Goal: Task Accomplishment & Management: Use online tool/utility

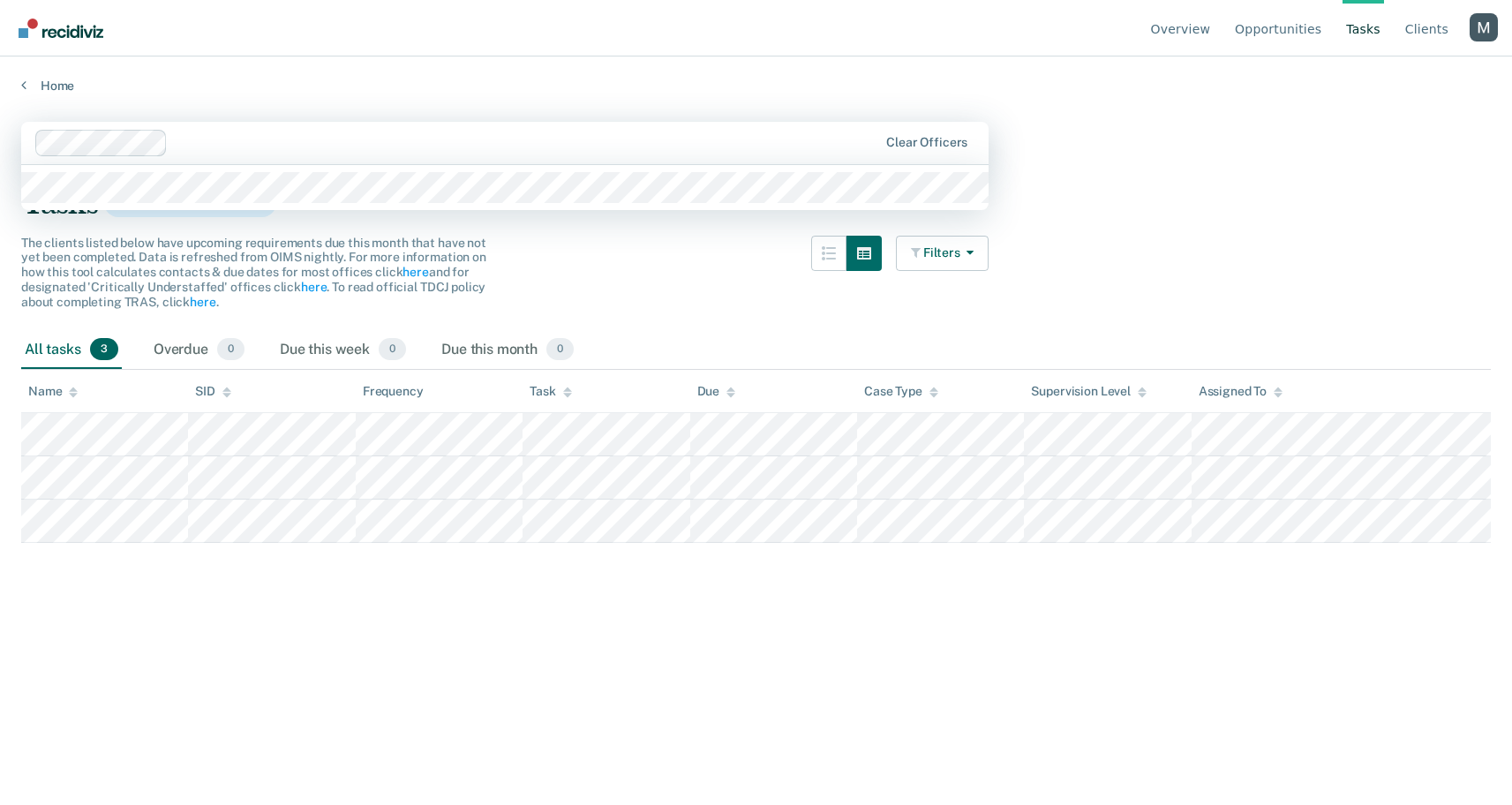
click at [256, 132] on div at bounding box center [526, 142] width 704 height 21
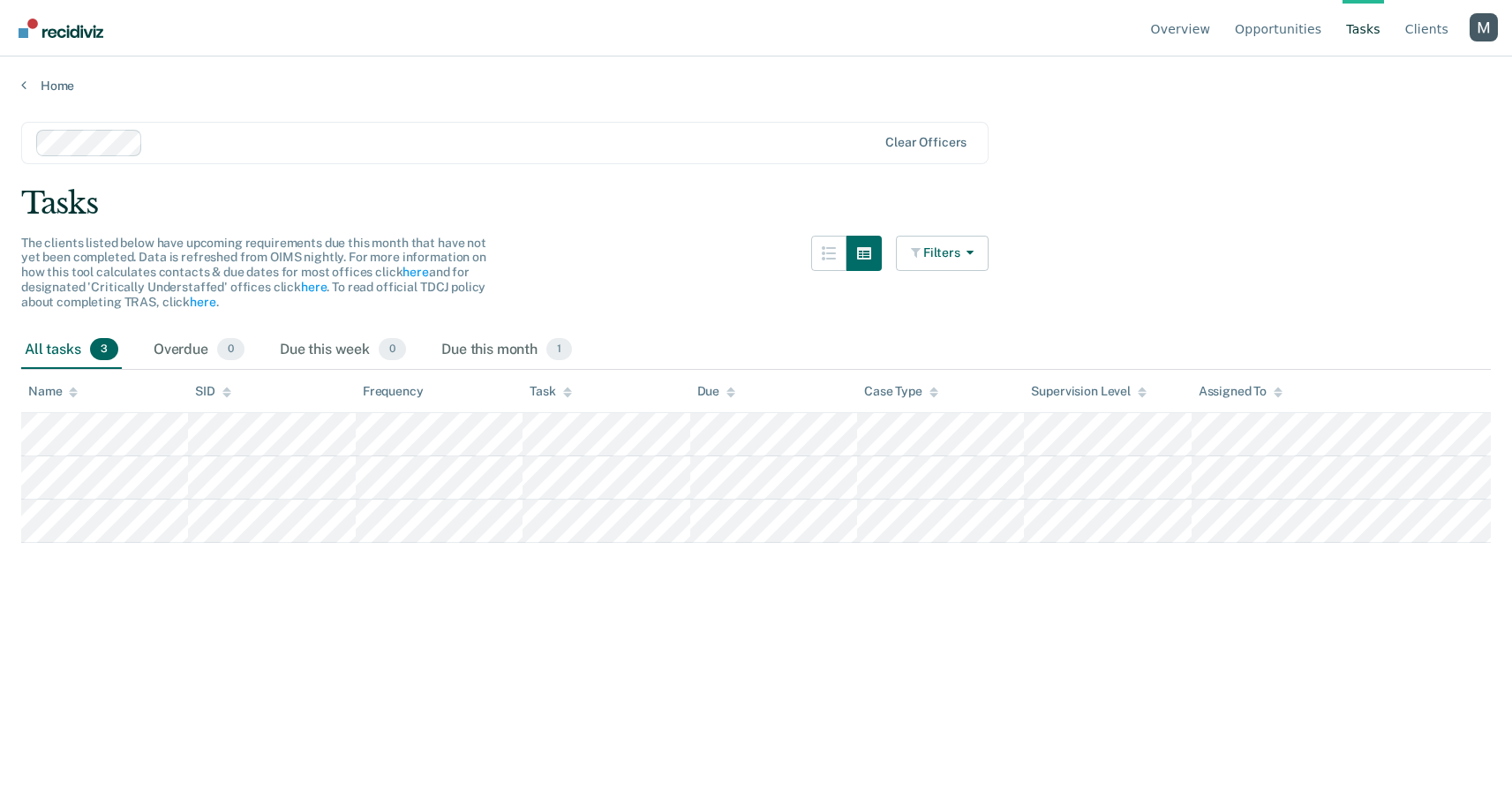
click at [724, 393] on div "Due" at bounding box center [716, 391] width 39 height 15
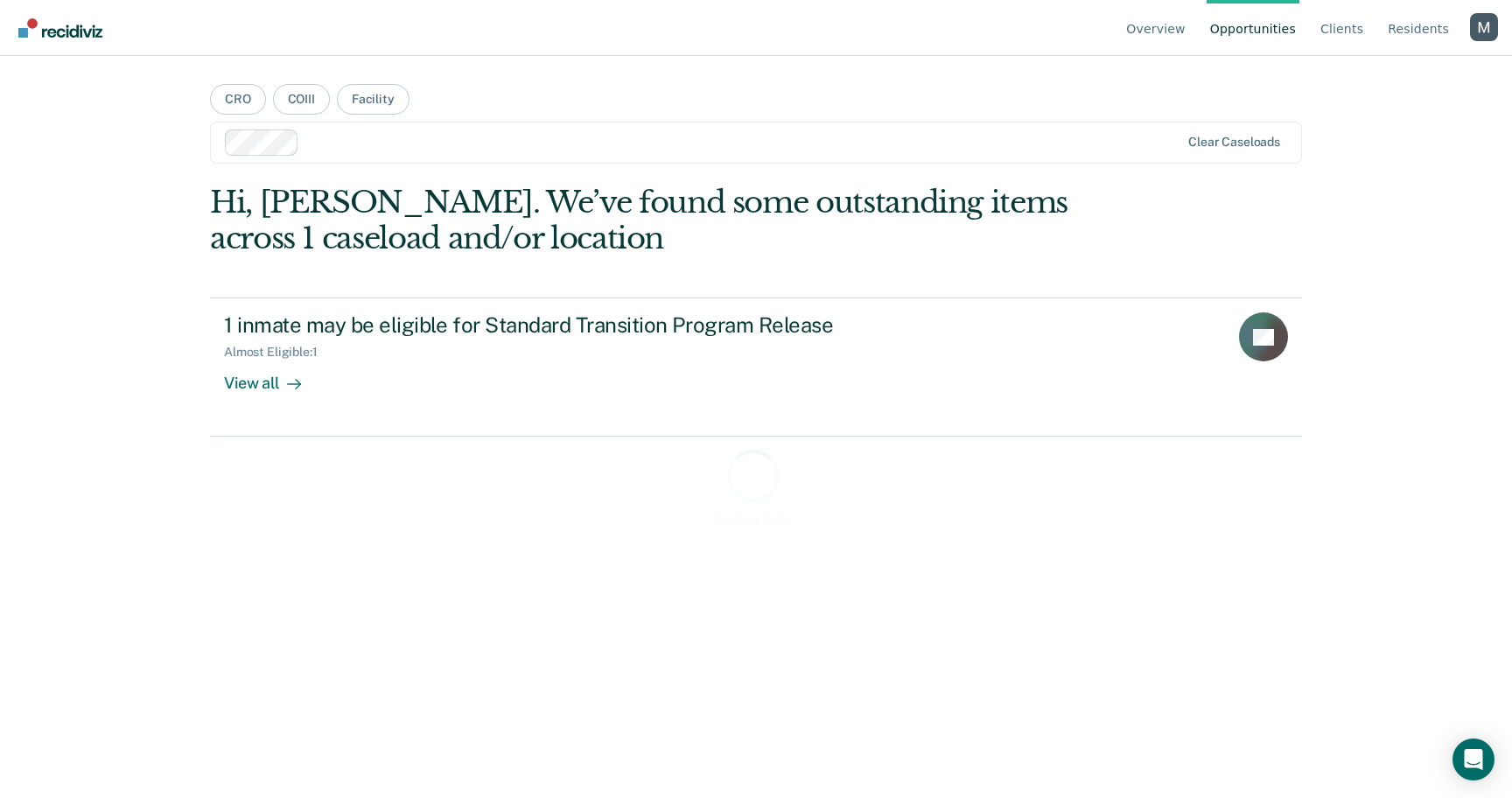
click at [1485, 32] on div "Profile dropdown button" at bounding box center [1483, 27] width 28 height 28
click at [1355, 77] on button "Profile" at bounding box center [1414, 81] width 169 height 28
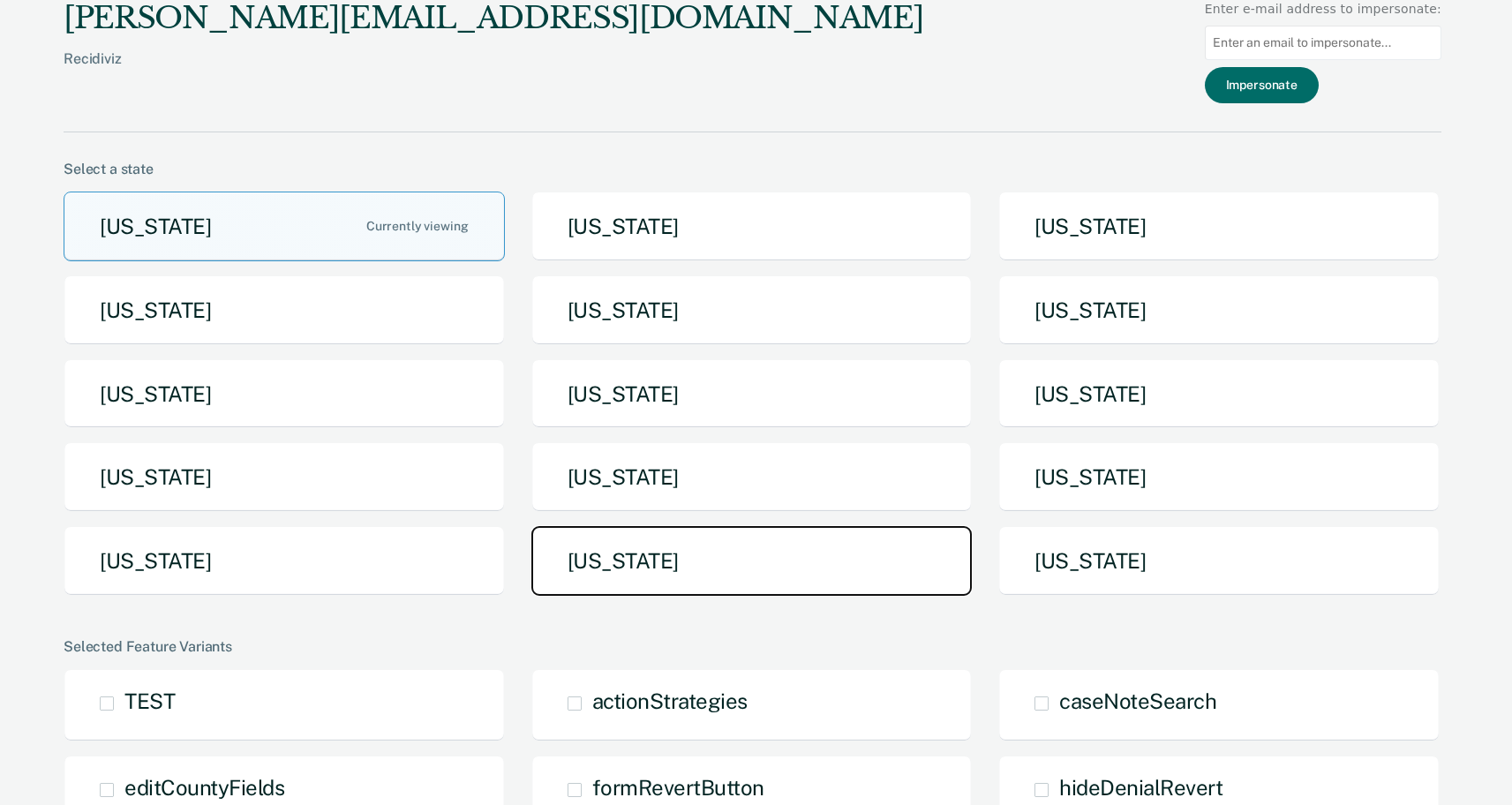
click at [819, 544] on button "Texas" at bounding box center [752, 561] width 441 height 70
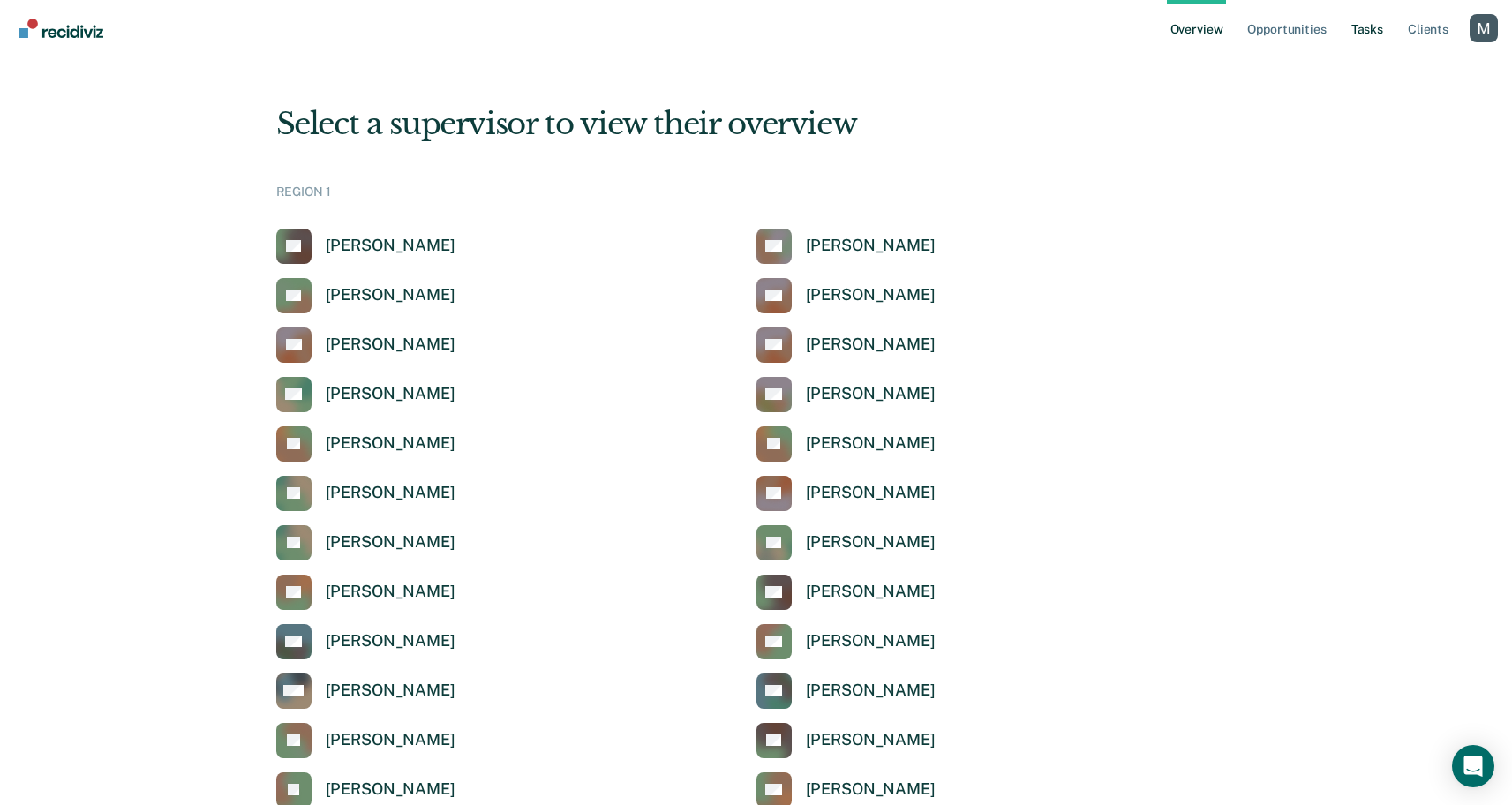
click at [1361, 22] on link "Tasks" at bounding box center [1366, 28] width 39 height 57
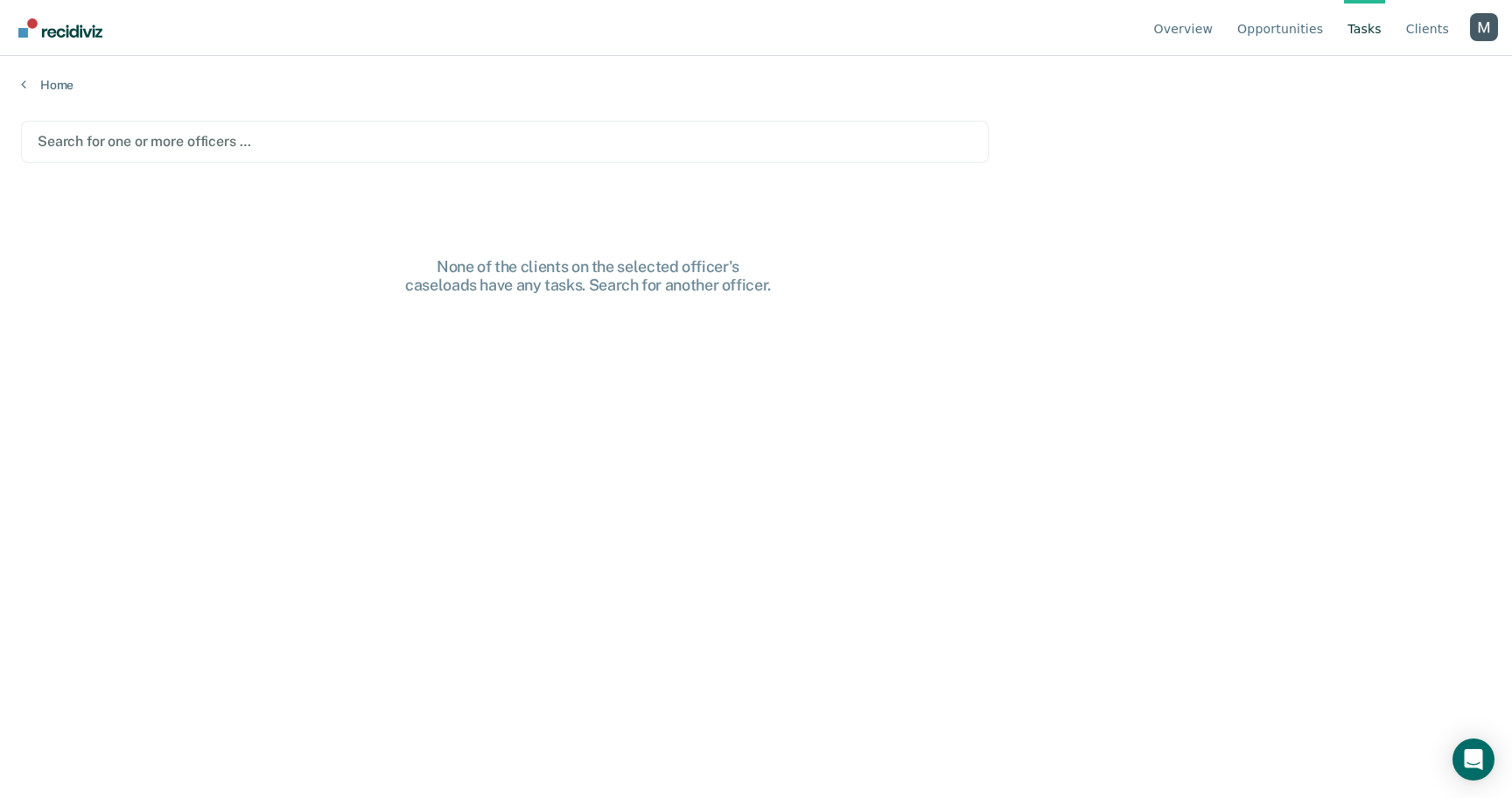
click at [370, 141] on div at bounding box center [504, 141] width 935 height 20
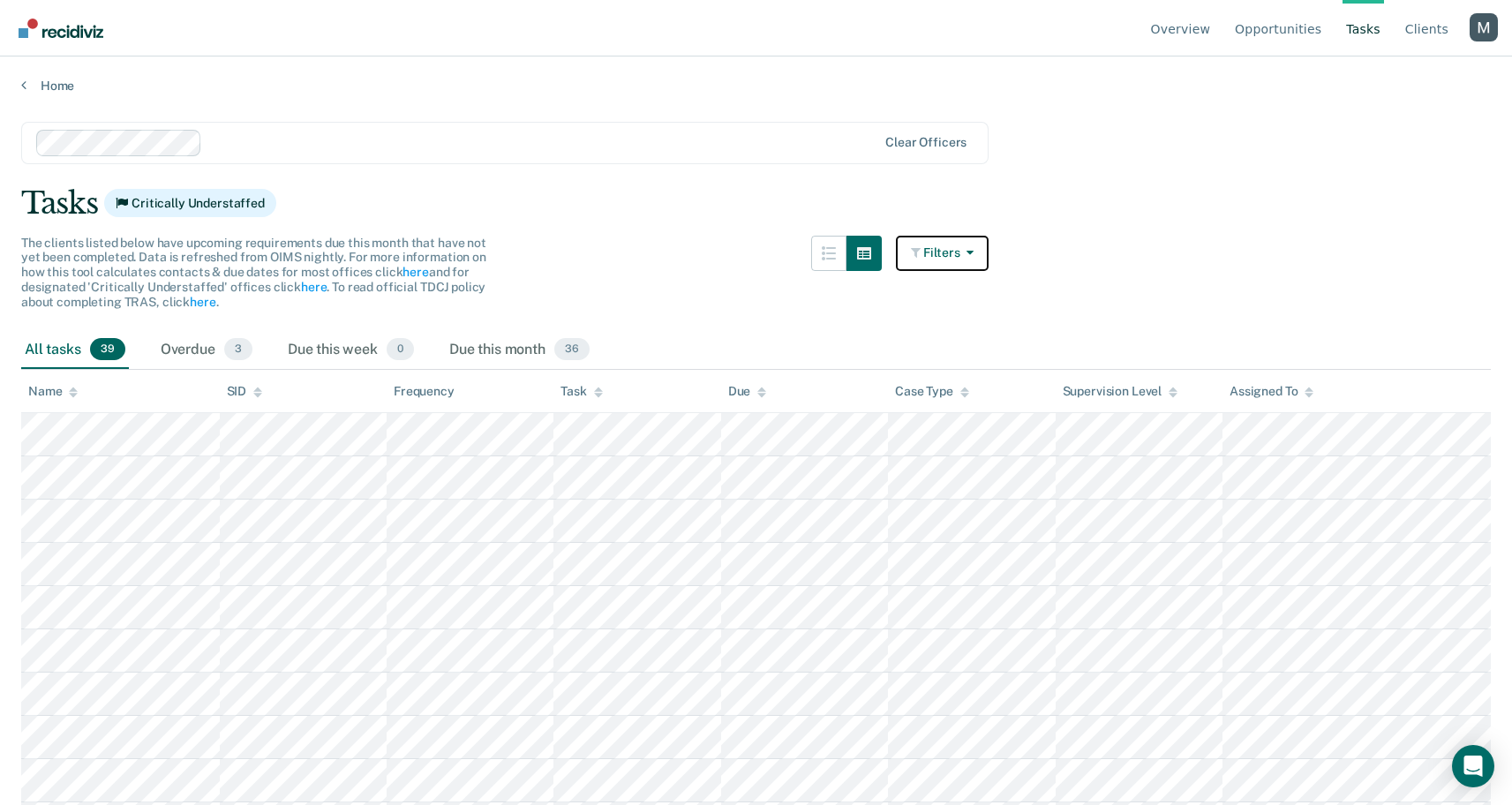
click at [974, 254] on icon "button" at bounding box center [966, 252] width 14 height 13
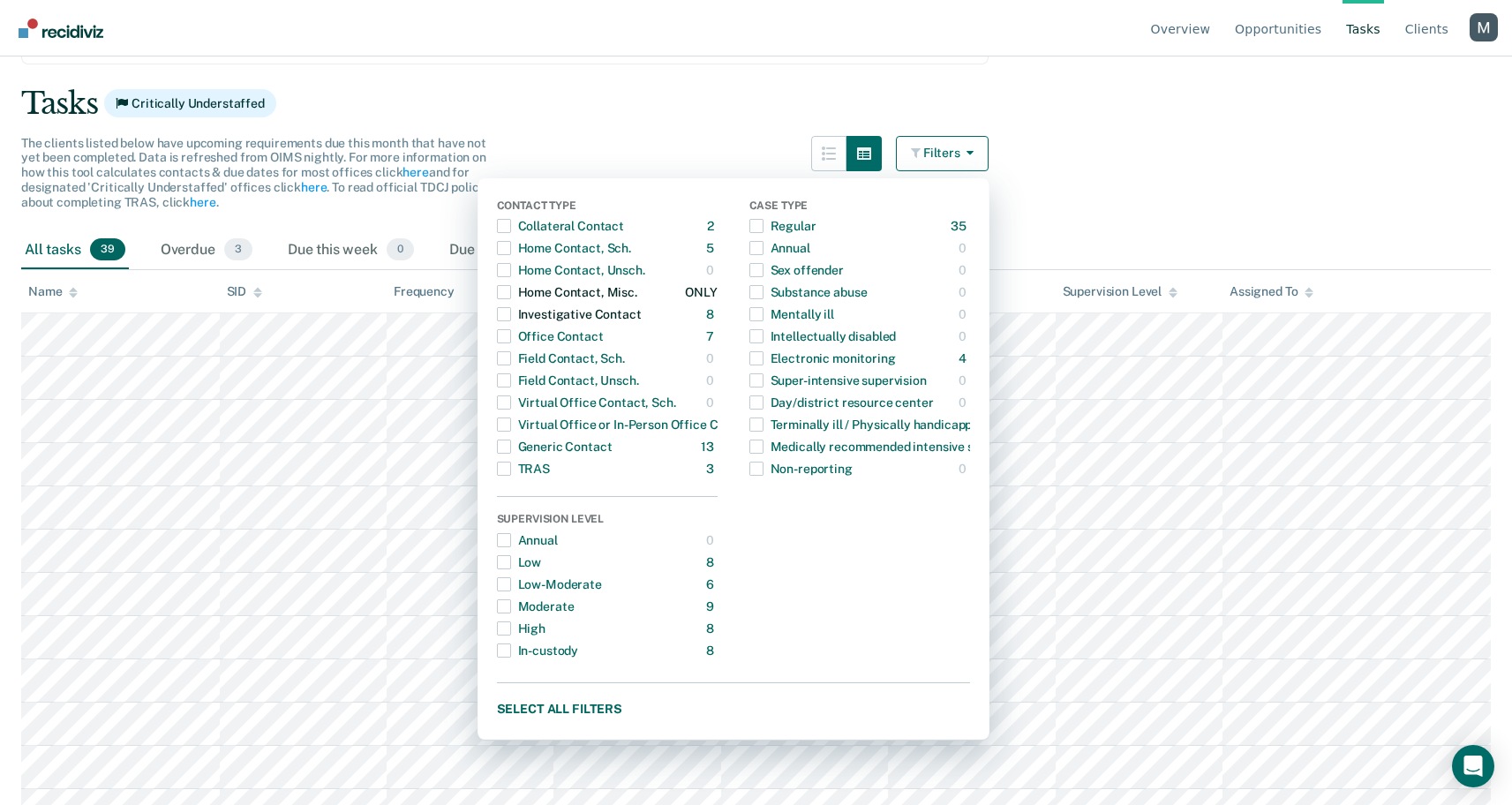
scroll to position [107, 0]
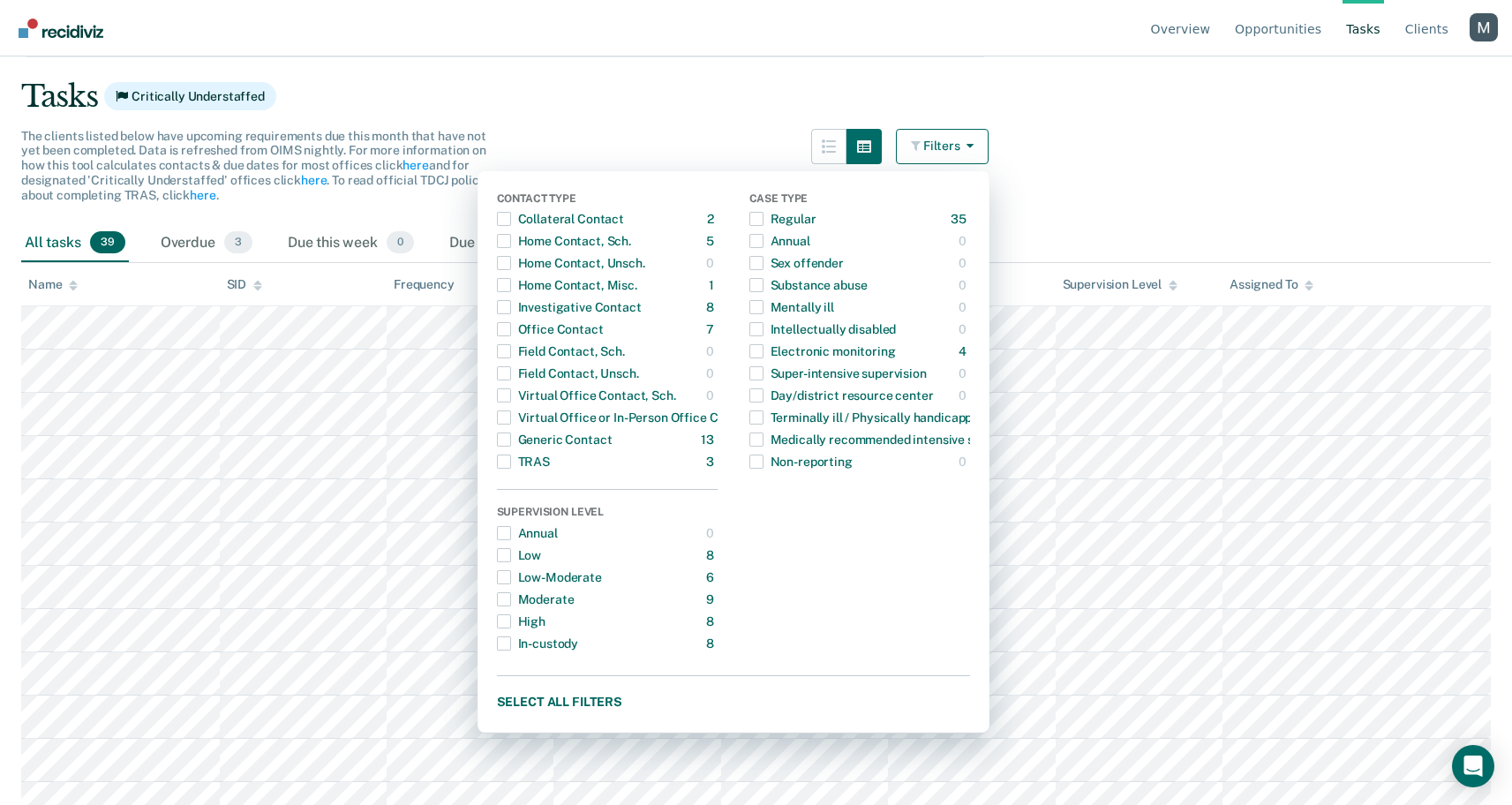
click at [66, 289] on div "Name" at bounding box center [52, 284] width 49 height 15
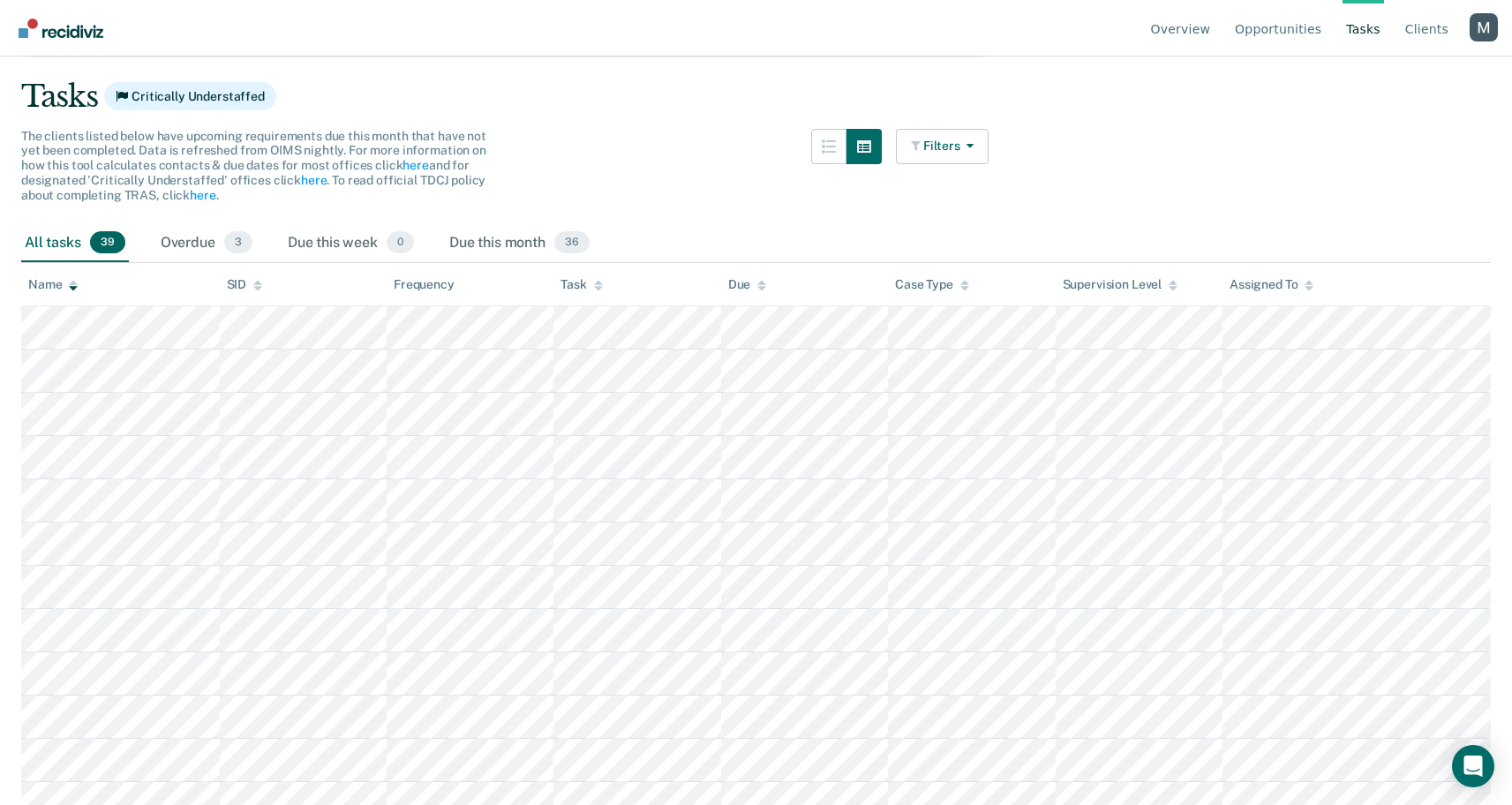
click at [68, 289] on div "Name" at bounding box center [52, 284] width 49 height 15
click at [962, 152] on button "Filters" at bounding box center [943, 146] width 93 height 35
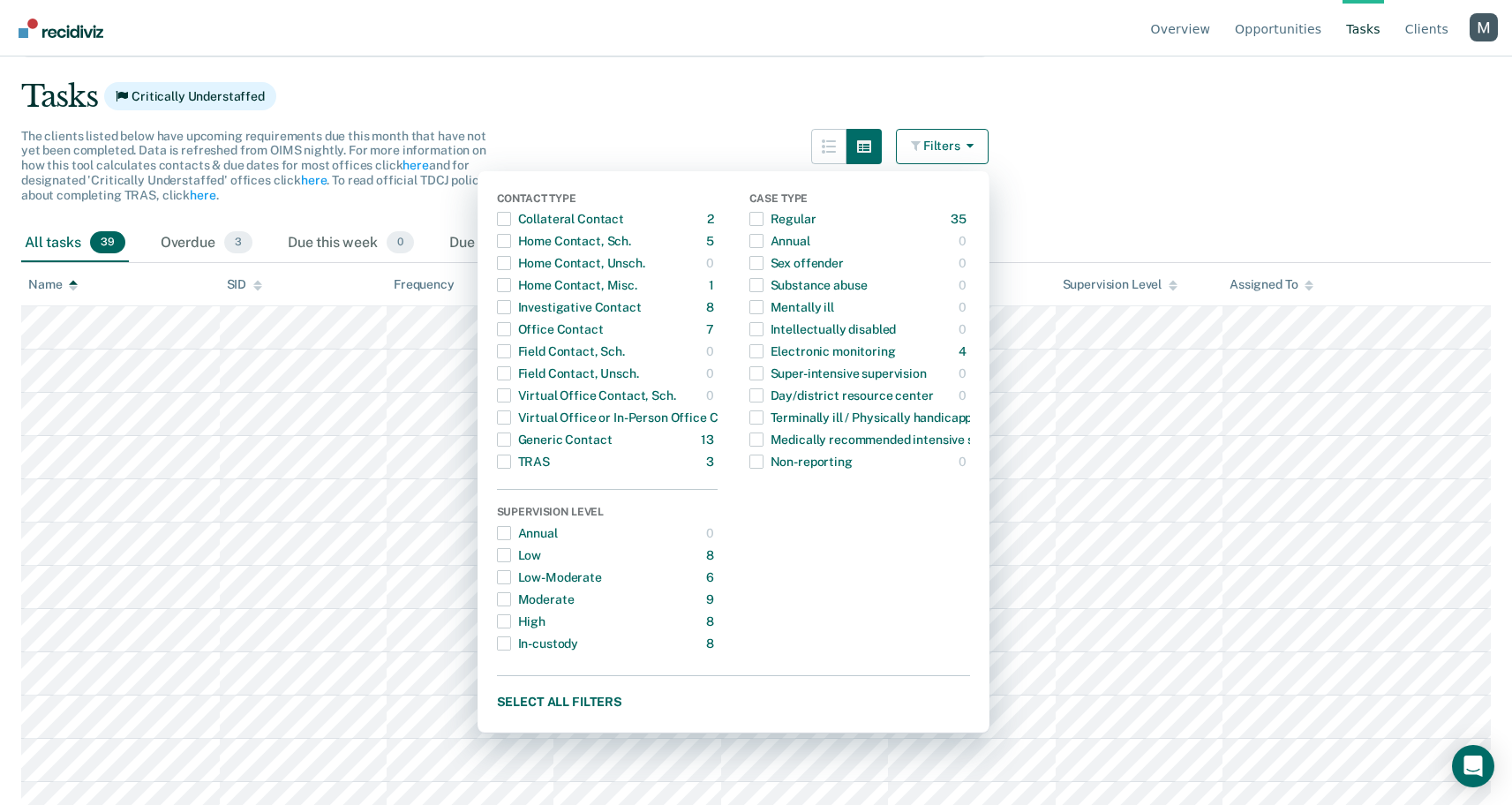
click at [628, 78] on div "Tasks Critically Understaffed" at bounding box center [756, 96] width 1470 height 36
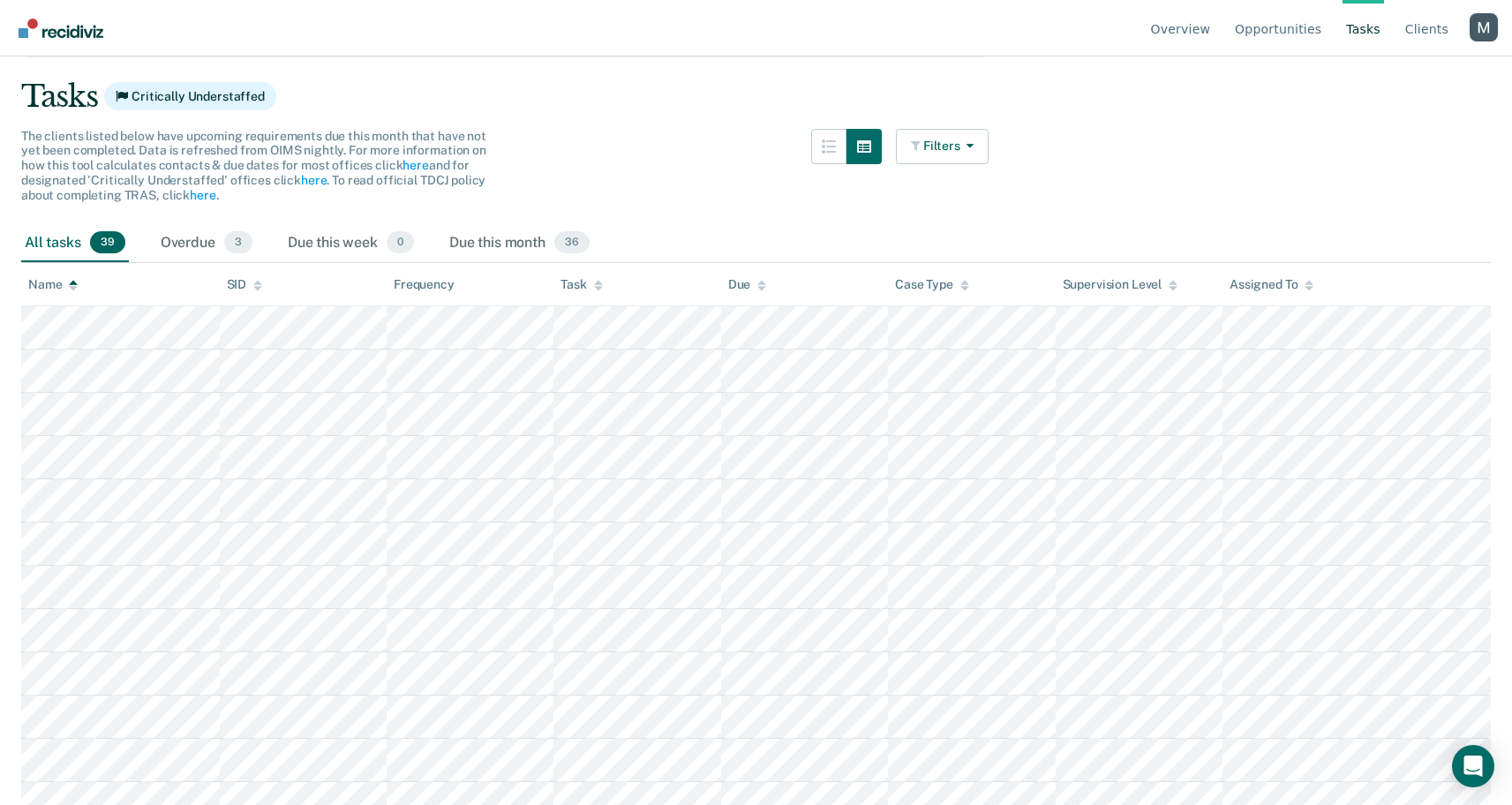
click at [759, 172] on div "The clients listed below have upcoming requirements due this month that have no…" at bounding box center [505, 176] width 967 height 95
click at [957, 128] on button "Filters" at bounding box center [943, 146] width 93 height 35
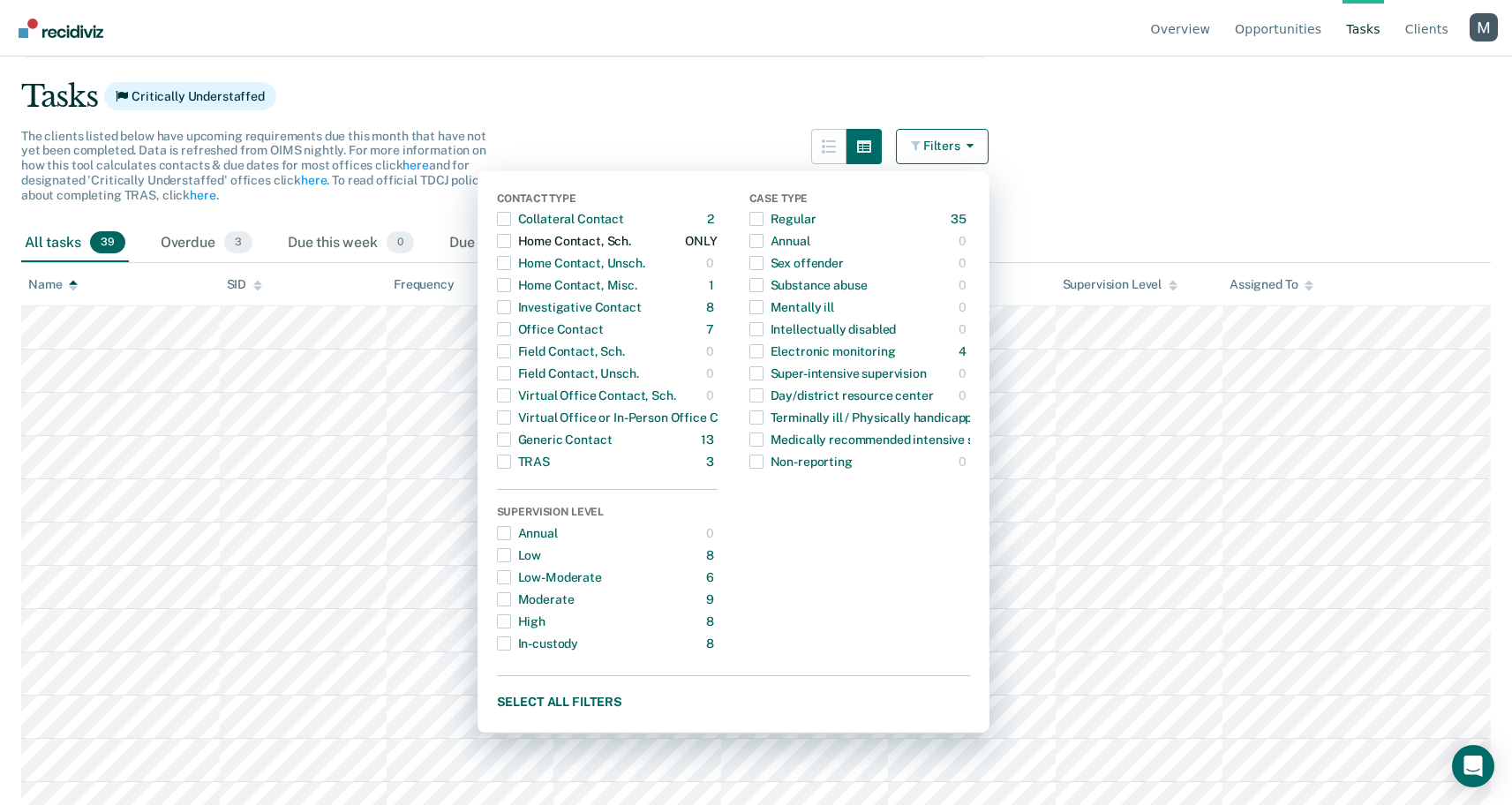
click at [615, 242] on div "Home Contact, Sch." at bounding box center [564, 240] width 134 height 28
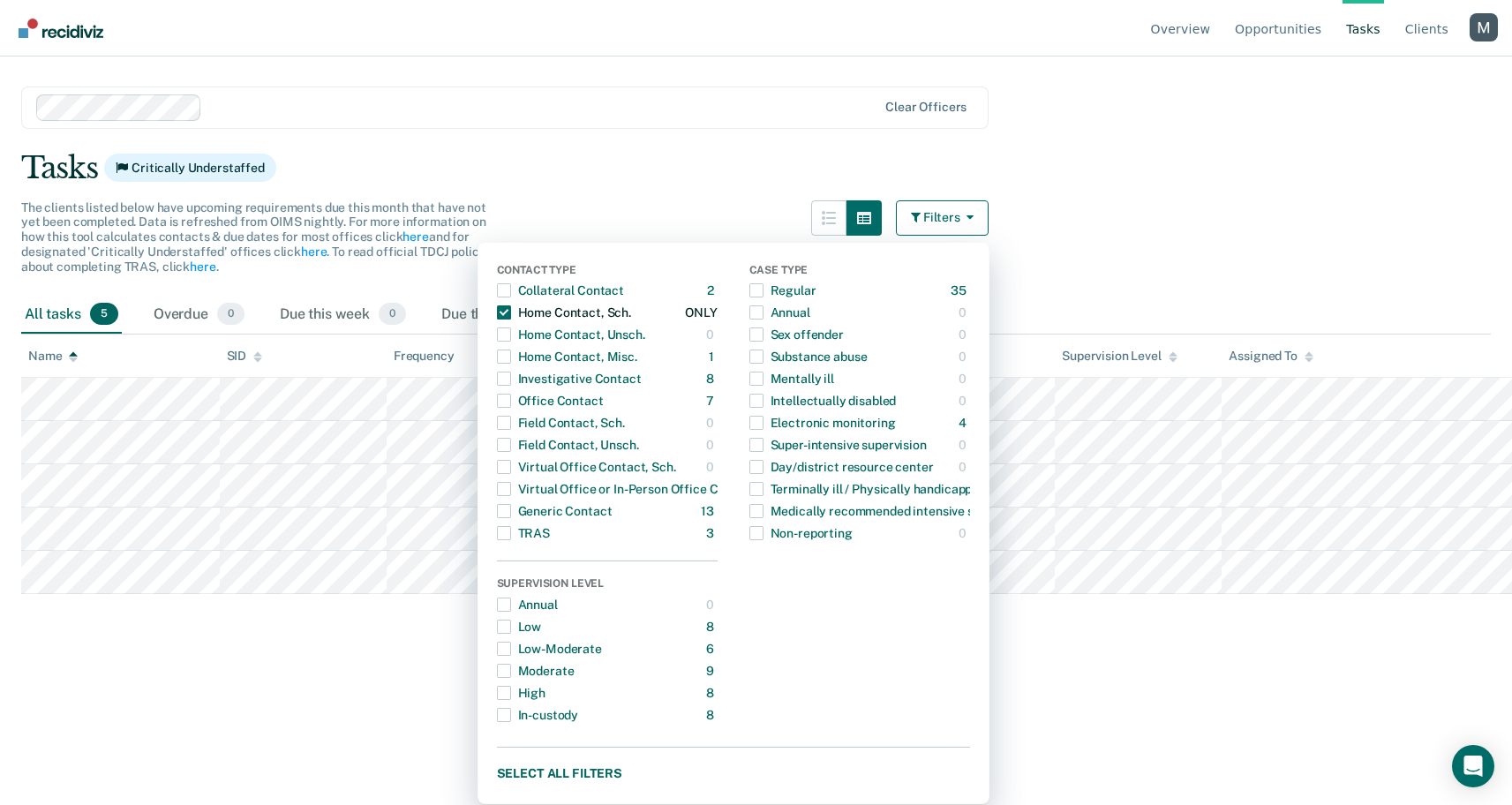
scroll to position [34, 0]
click at [623, 217] on div "The clients listed below have upcoming requirements due this month that have no…" at bounding box center [505, 249] width 967 height 95
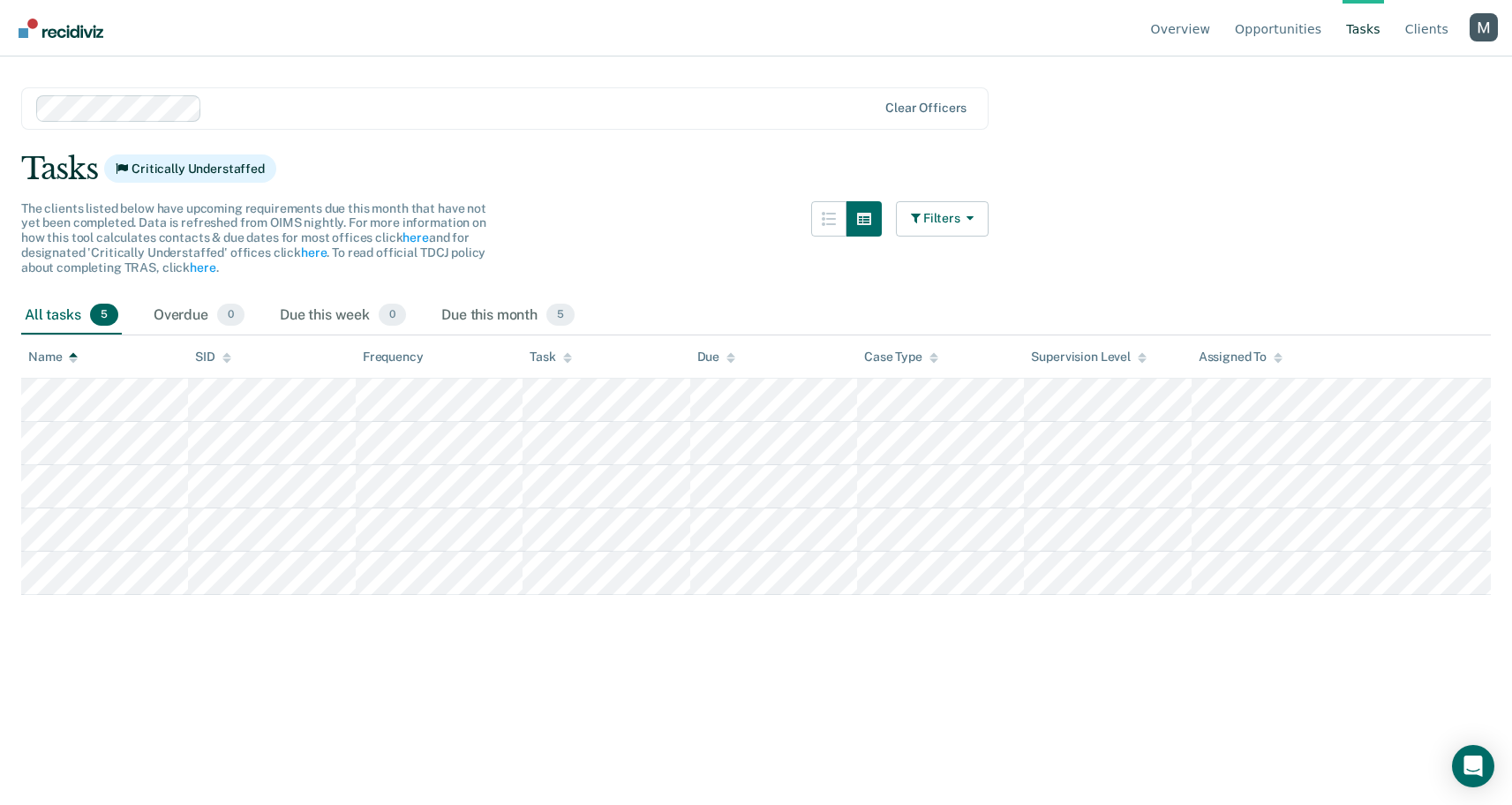
click at [891, 185] on main "Clear officers Tasks Critically Understaffed The clients listed below have upco…" at bounding box center [756, 412] width 1512 height 706
click at [921, 206] on button "Filters" at bounding box center [943, 218] width 93 height 35
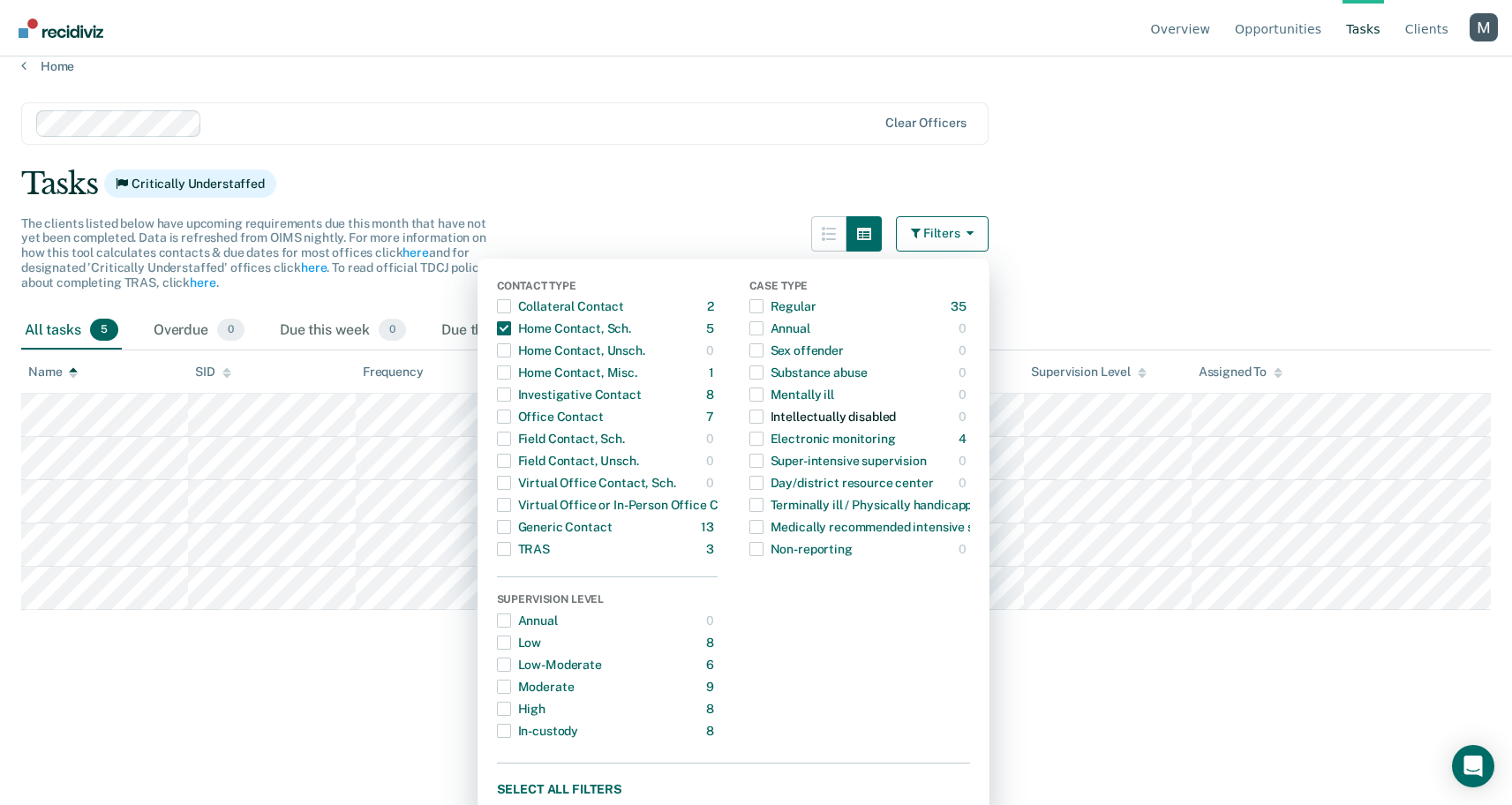
scroll to position [0, 0]
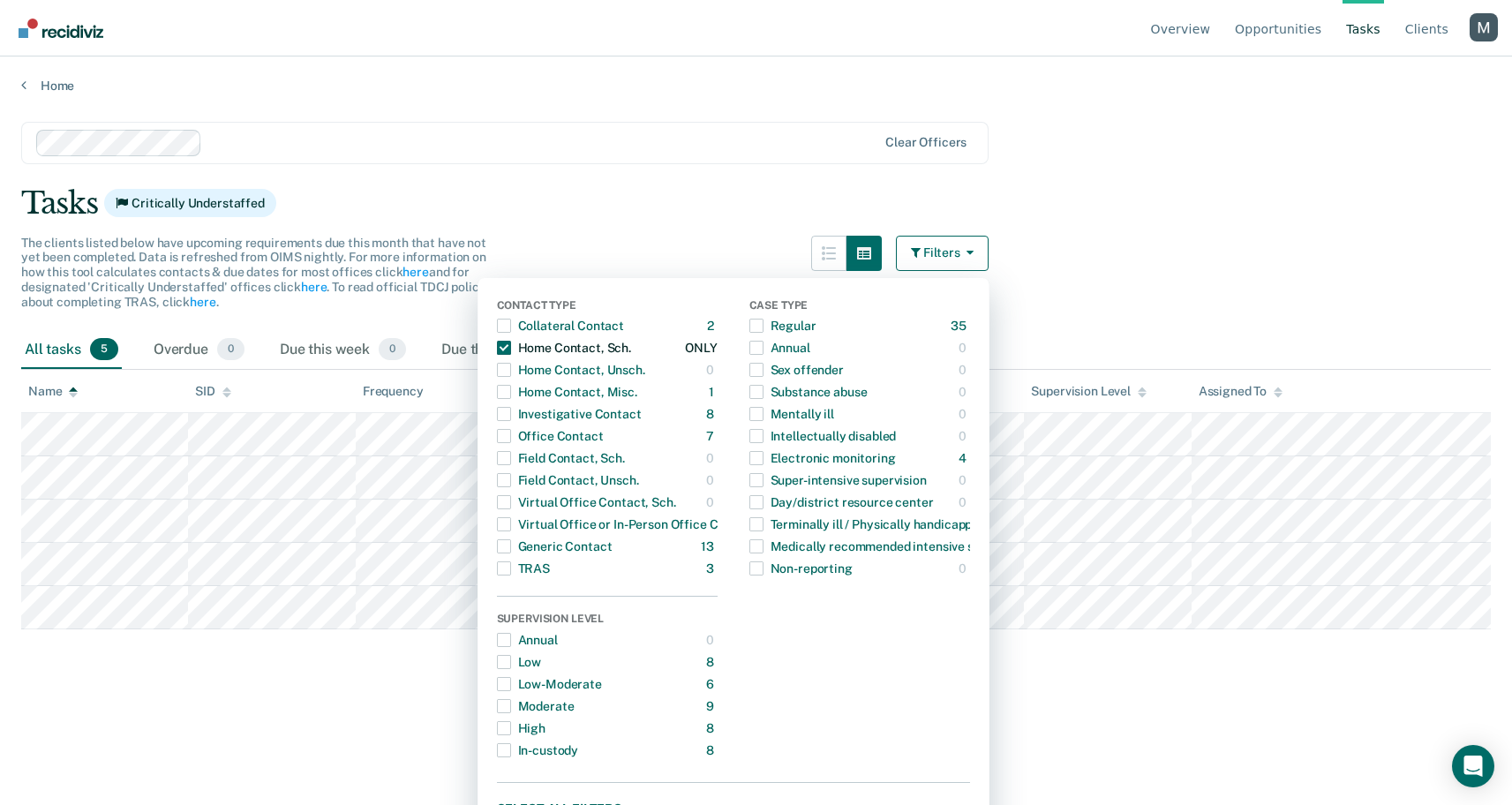
click at [609, 350] on div "Home Contact, Sch." at bounding box center [564, 347] width 134 height 28
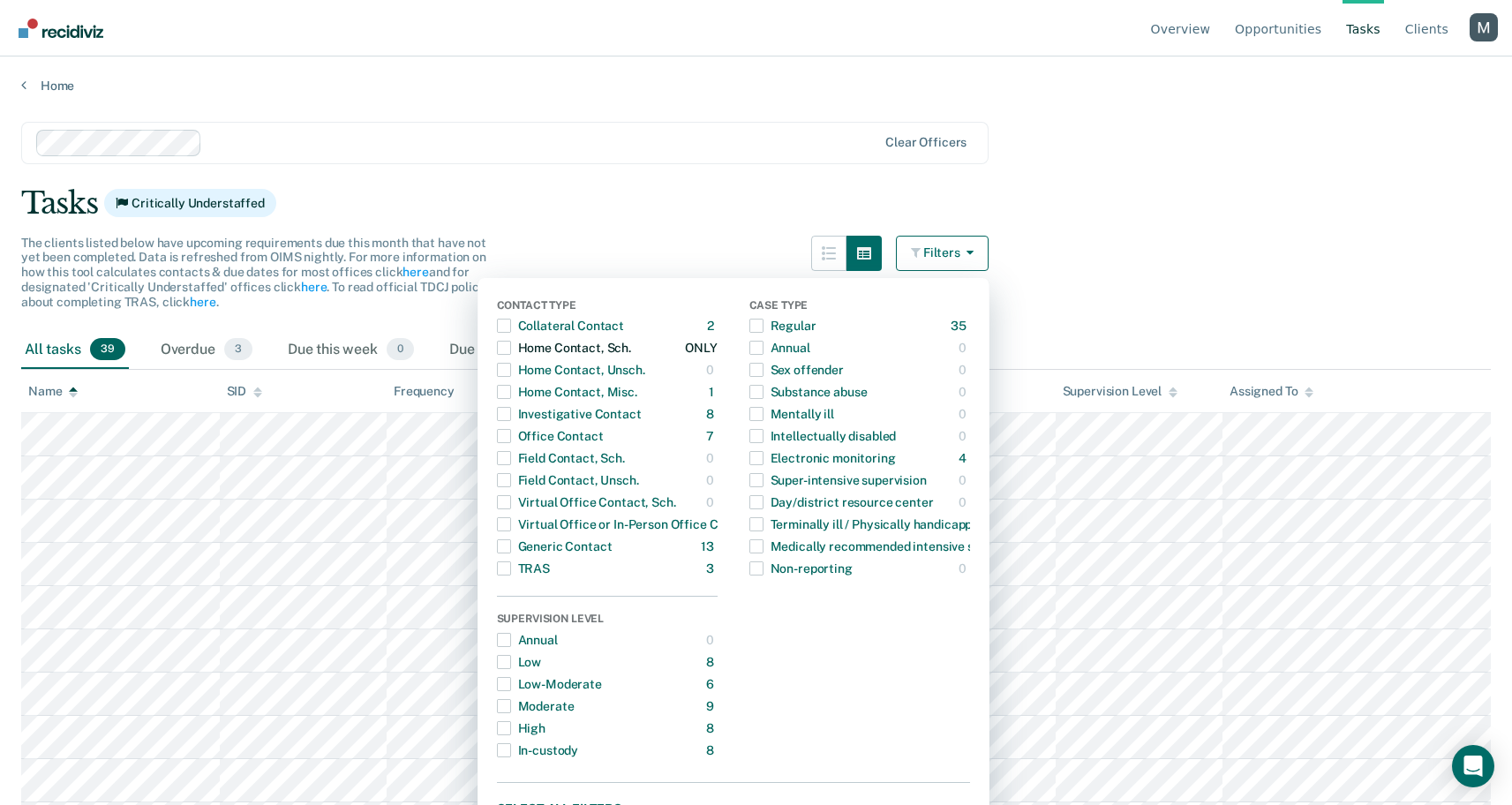
click at [606, 349] on div "Home Contact, Sch." at bounding box center [564, 347] width 134 height 28
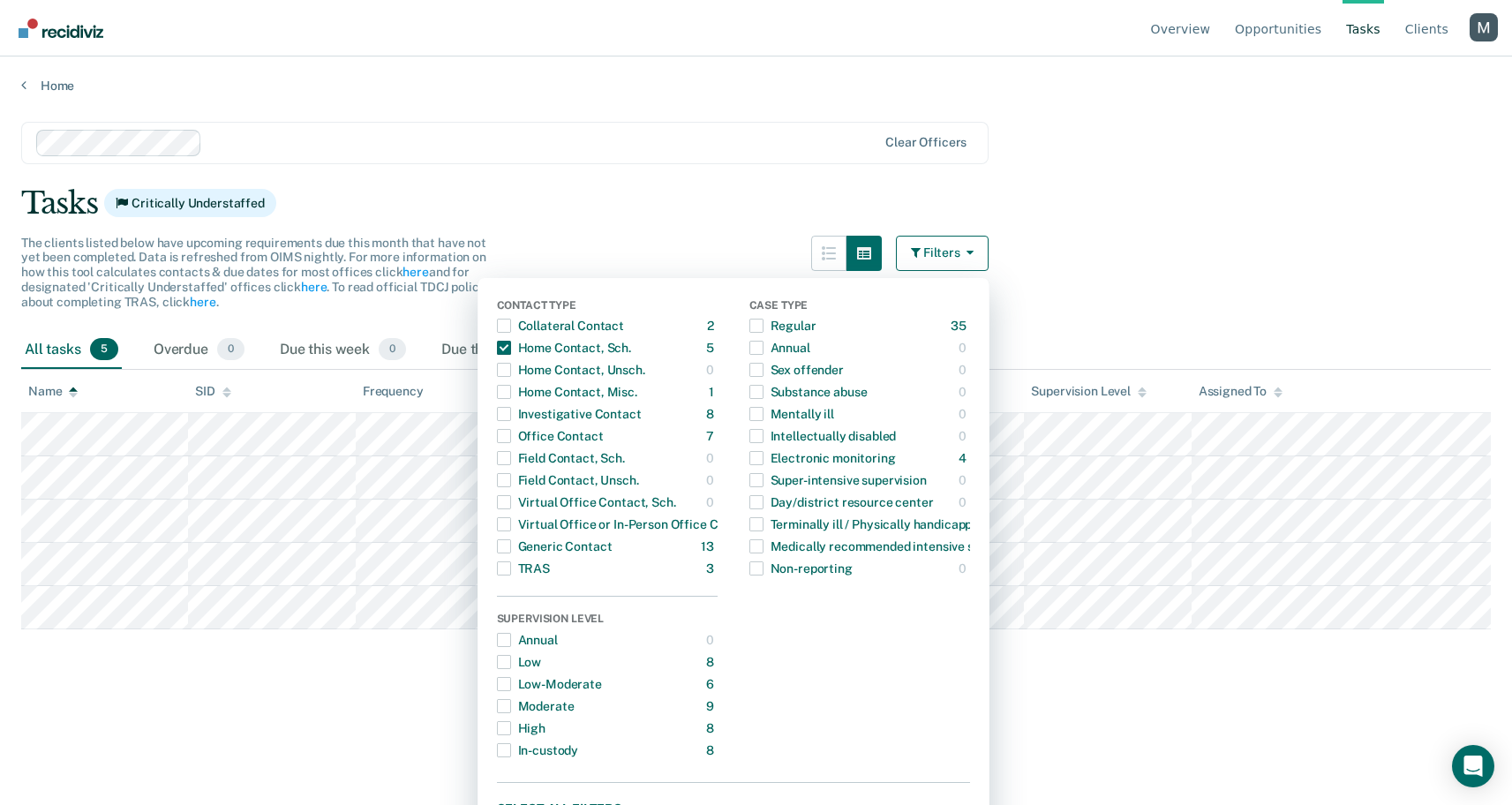
click at [654, 217] on div "Tasks Critically Understaffed" at bounding box center [756, 203] width 1470 height 36
